Goal: Task Accomplishment & Management: Manage account settings

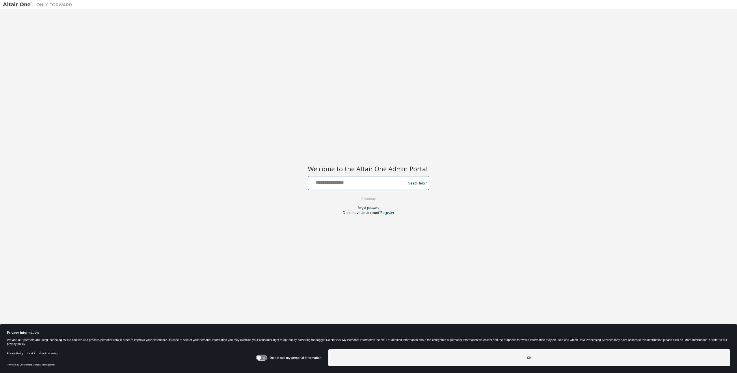
click at [343, 185] on input "text" at bounding box center [357, 182] width 94 height 8
type input "**********"
click at [373, 198] on button "Continue" at bounding box center [368, 199] width 27 height 9
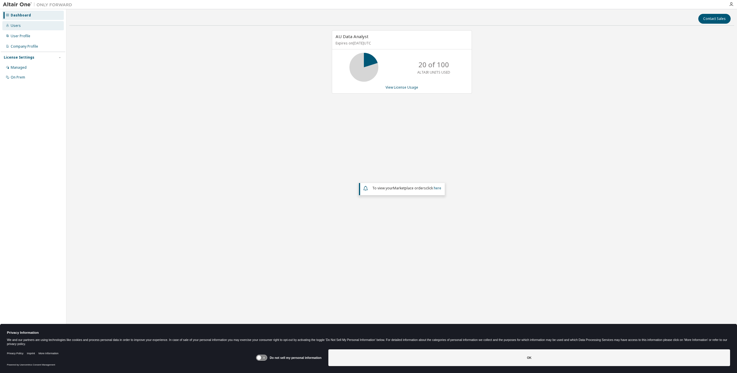
click at [16, 22] on div "Users" at bounding box center [33, 25] width 62 height 9
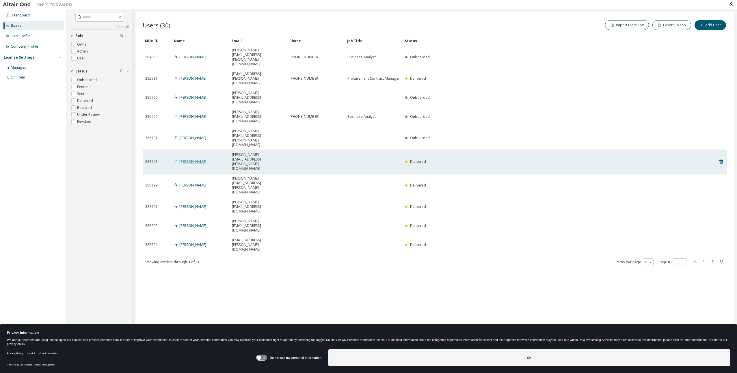
click at [193, 159] on link "Andrew Nicolai" at bounding box center [192, 161] width 27 height 5
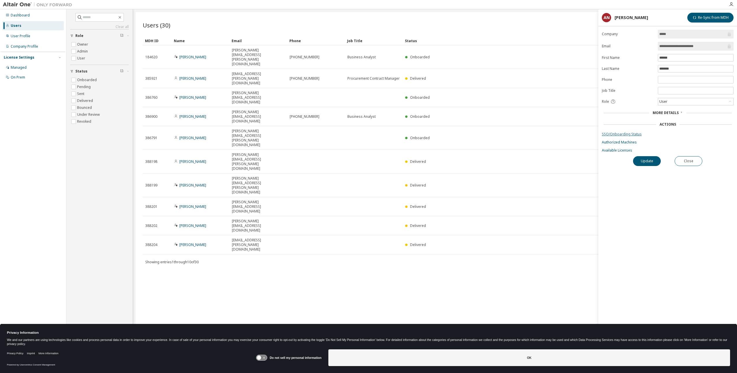
click at [617, 135] on link "SSO/Onboarding Status" at bounding box center [668, 134] width 132 height 5
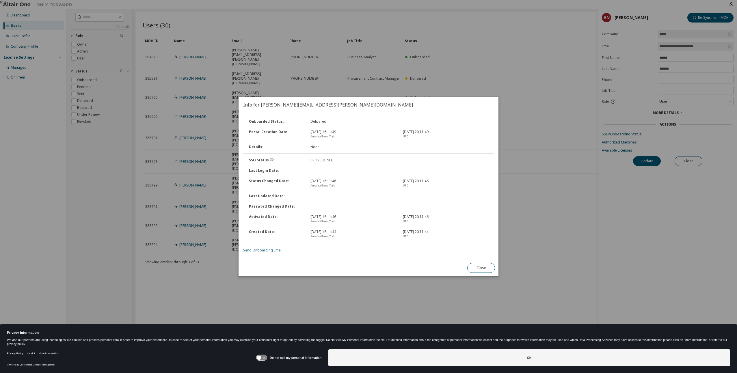
click at [262, 250] on link "Send Onboarding Email" at bounding box center [262, 250] width 39 height 5
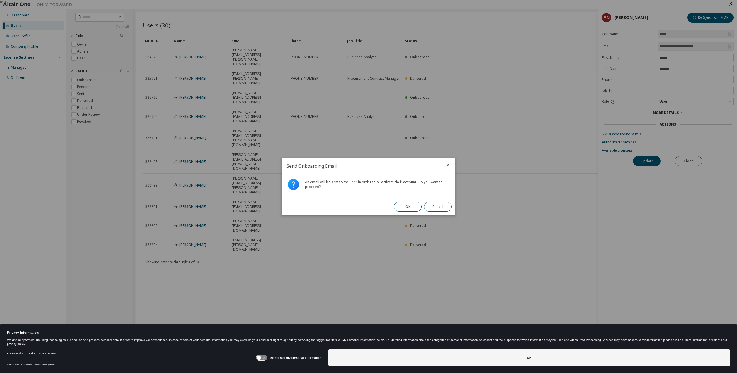
click at [413, 206] on button "Ok" at bounding box center [408, 207] width 28 height 10
click at [436, 207] on button "Close" at bounding box center [438, 207] width 28 height 10
